Goal: Task Accomplishment & Management: Manage account settings

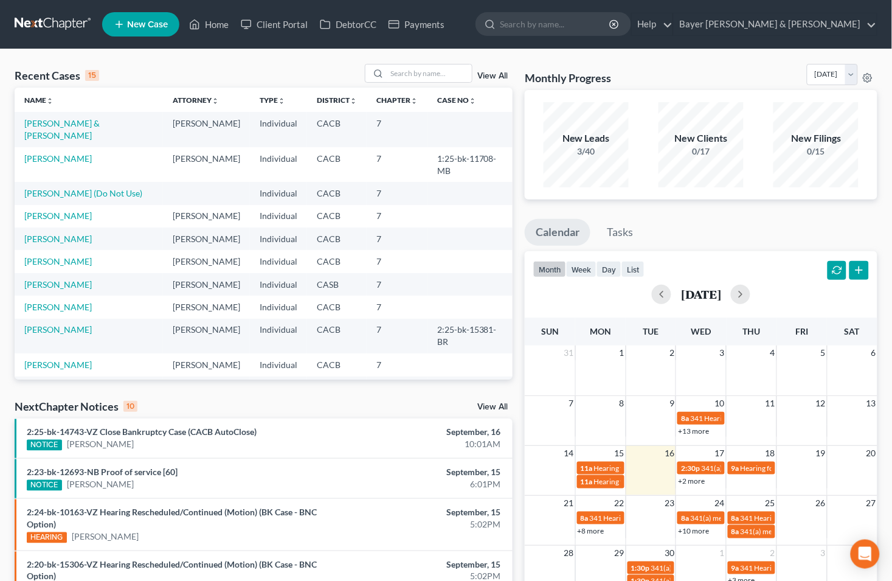
click at [502, 408] on link "View All" at bounding box center [492, 407] width 30 height 9
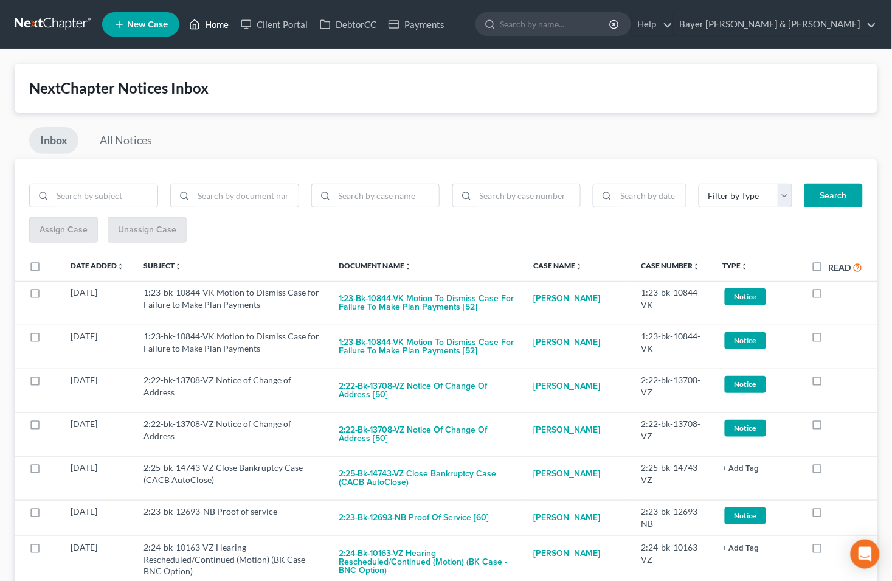
click at [212, 27] on link "Home" at bounding box center [209, 24] width 52 height 22
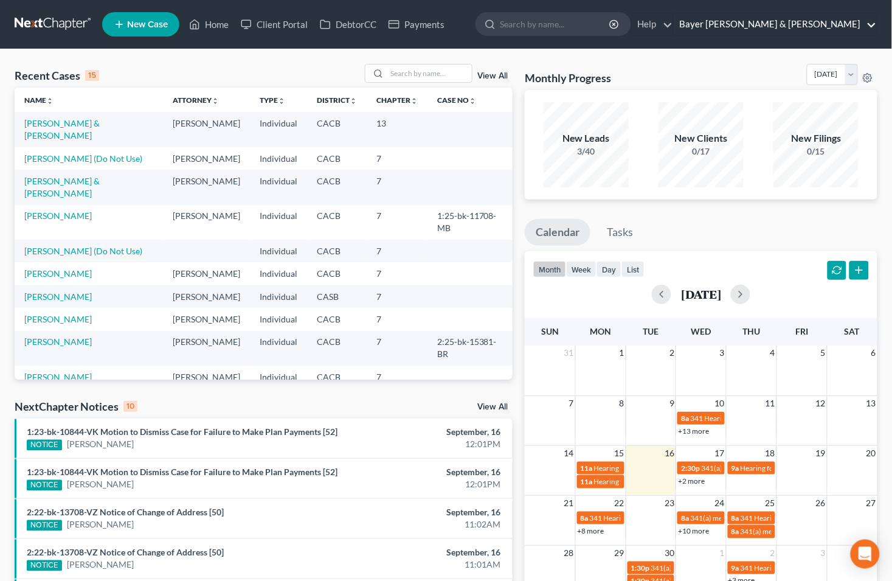
click at [870, 25] on link "Bayer [PERSON_NAME] & [PERSON_NAME]" at bounding box center [775, 24] width 203 height 22
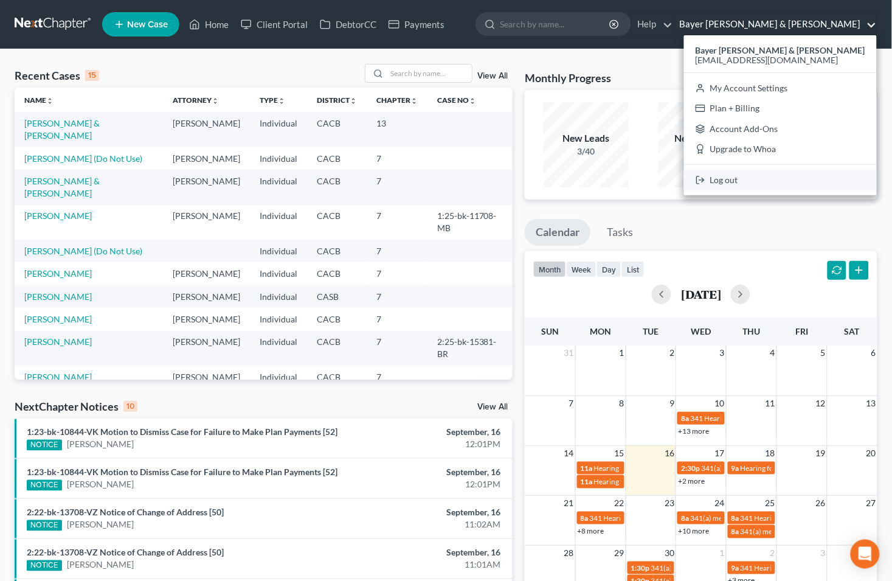
click at [770, 178] on link "Log out" at bounding box center [780, 180] width 193 height 21
